Goal: Information Seeking & Learning: Learn about a topic

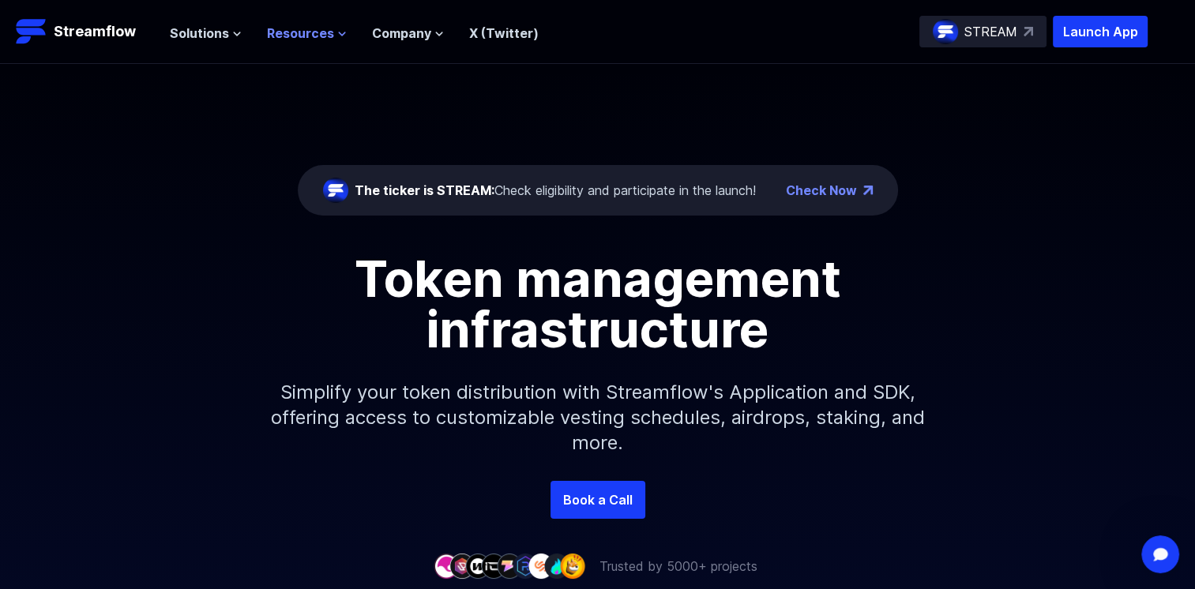
click at [337, 33] on icon at bounding box center [341, 33] width 9 height 9
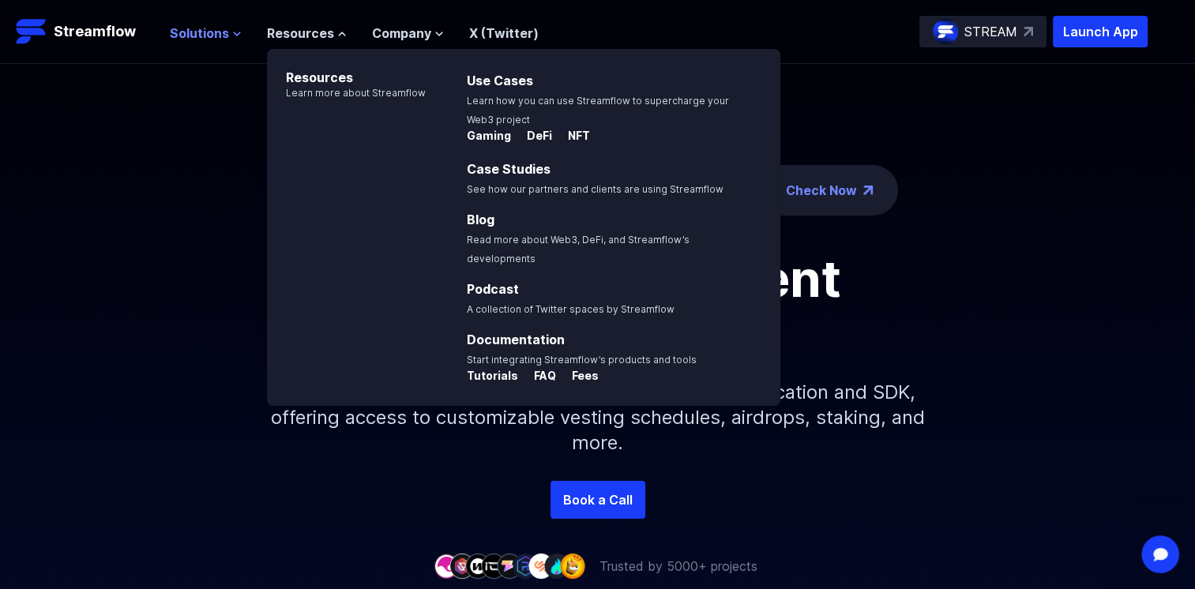
click at [232, 36] on icon at bounding box center [236, 33] width 9 height 9
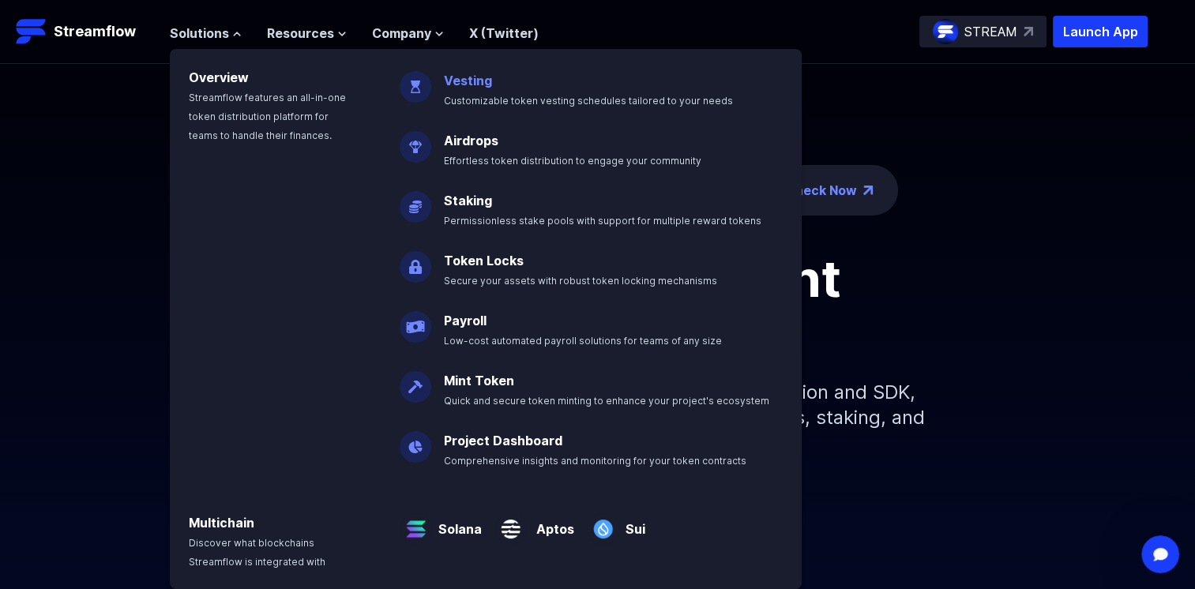
click at [480, 97] on span "Customizable token vesting schedules tailored to your needs" at bounding box center [588, 101] width 289 height 12
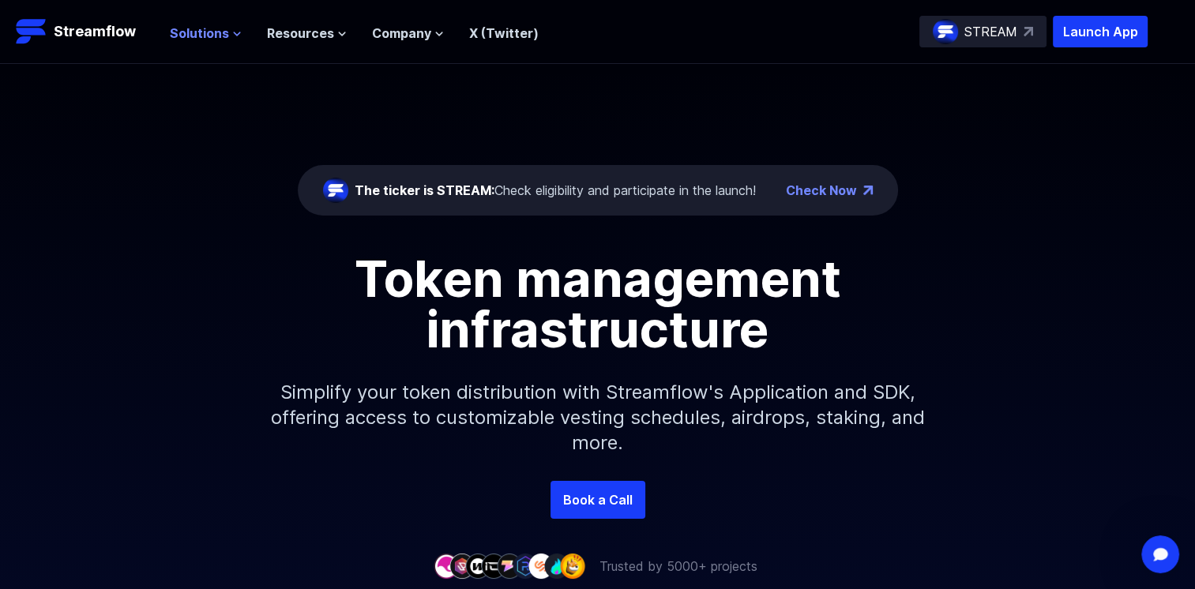
click at [227, 36] on button "Solutions" at bounding box center [206, 33] width 72 height 19
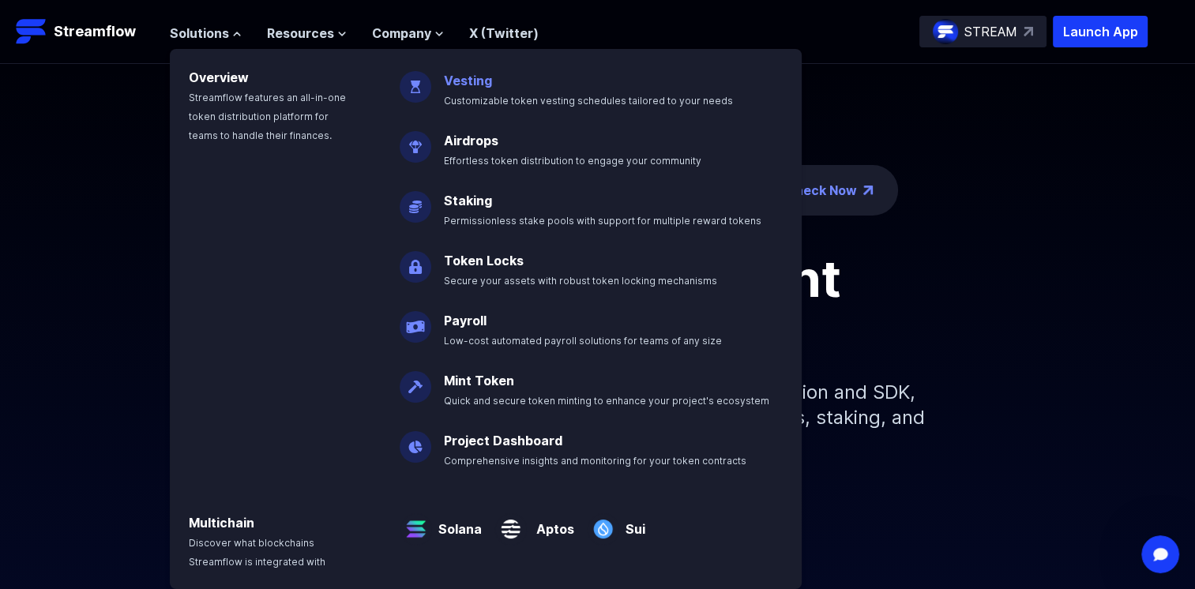
click at [467, 80] on link "Vesting" at bounding box center [468, 81] width 48 height 16
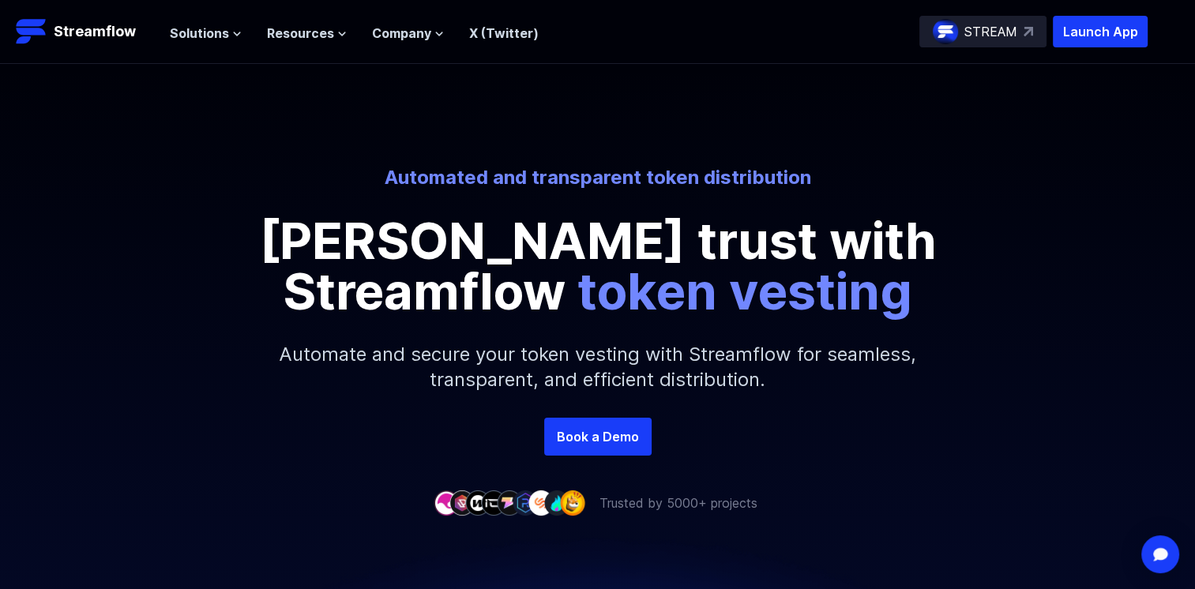
click at [496, 30] on link "X (Twitter)" at bounding box center [503, 33] width 69 height 16
